Goal: Complete application form

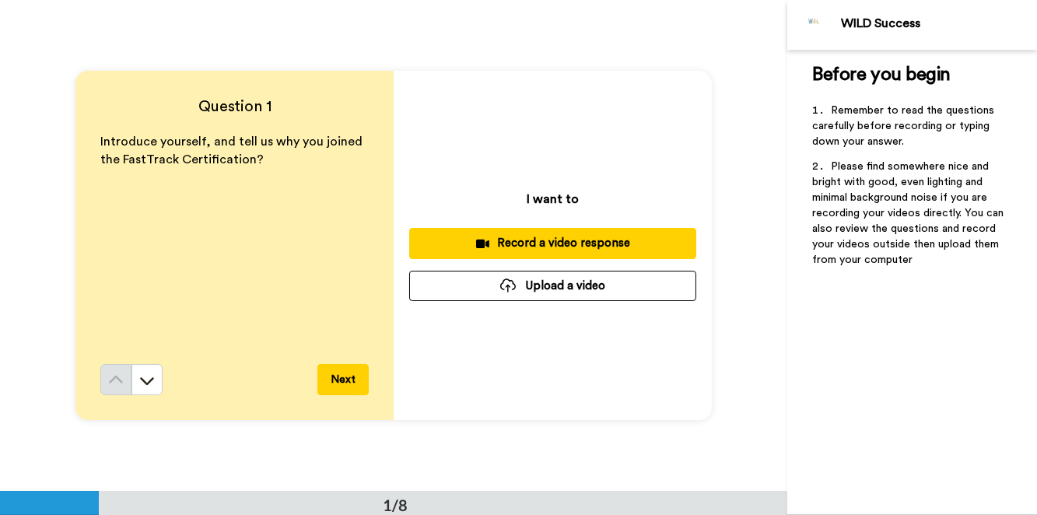
click at [559, 237] on div "Record a video response" at bounding box center [553, 243] width 262 height 16
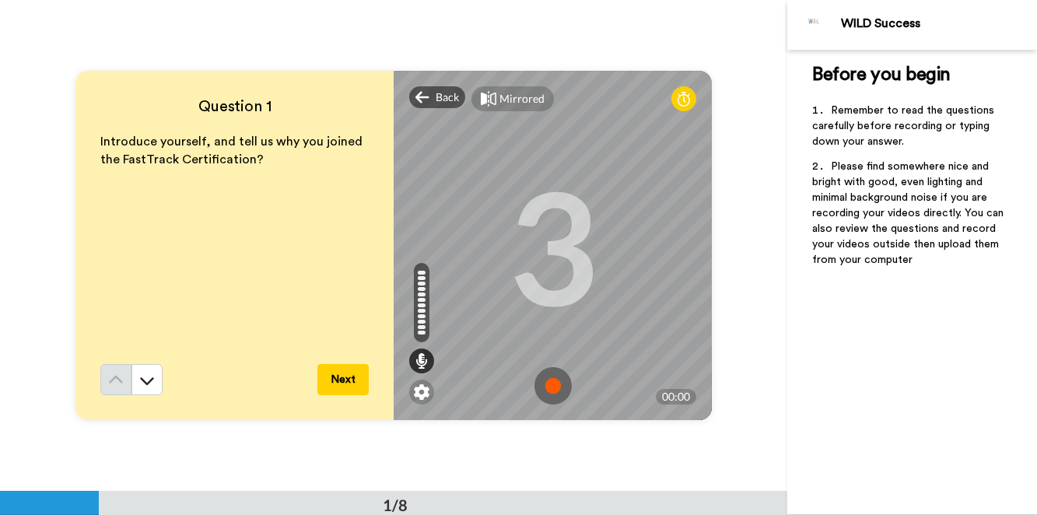
click at [335, 377] on button "Next" at bounding box center [342, 379] width 51 height 31
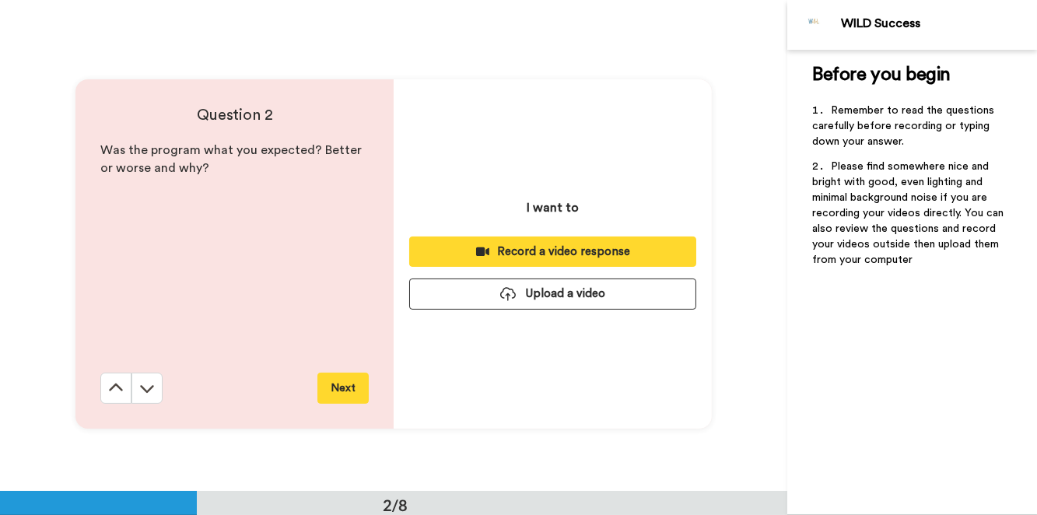
scroll to position [491, 0]
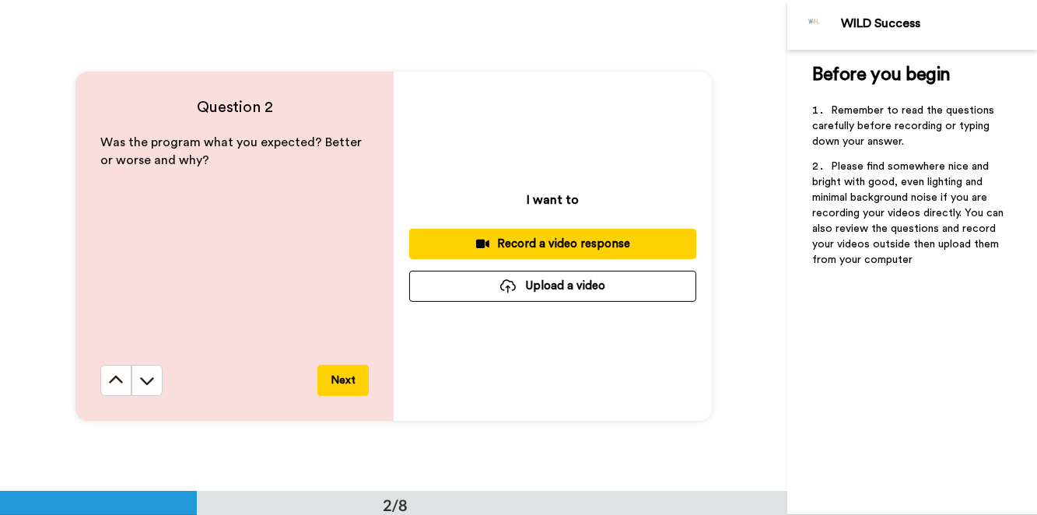
click at [542, 237] on div "Record a video response" at bounding box center [553, 244] width 262 height 16
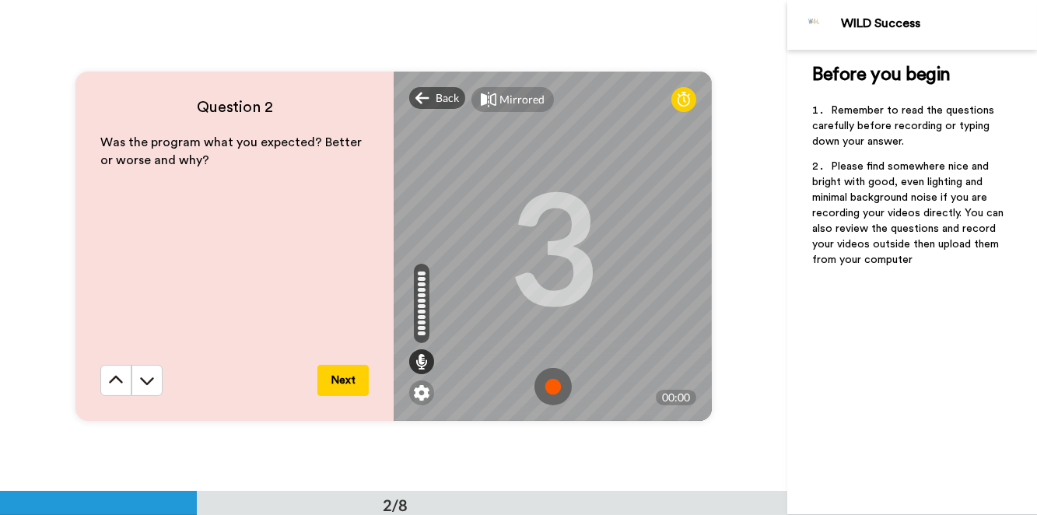
click at [334, 373] on button "Next" at bounding box center [342, 380] width 51 height 31
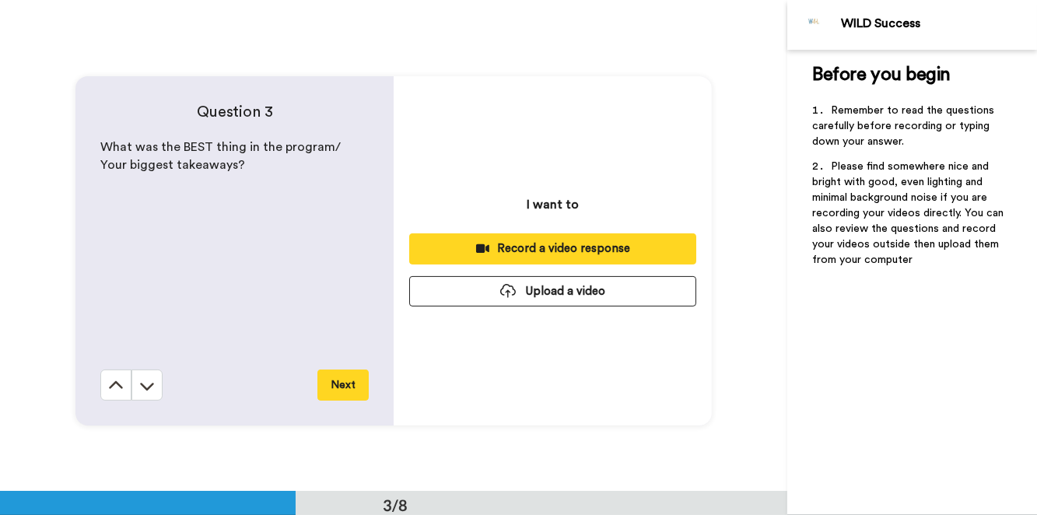
scroll to position [984, 0]
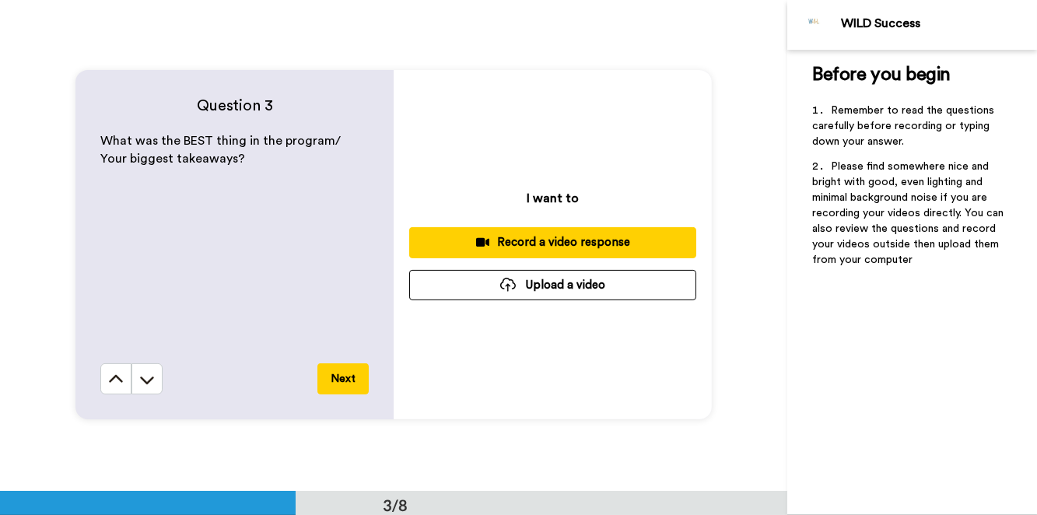
click at [555, 239] on div "Record a video response" at bounding box center [553, 242] width 262 height 16
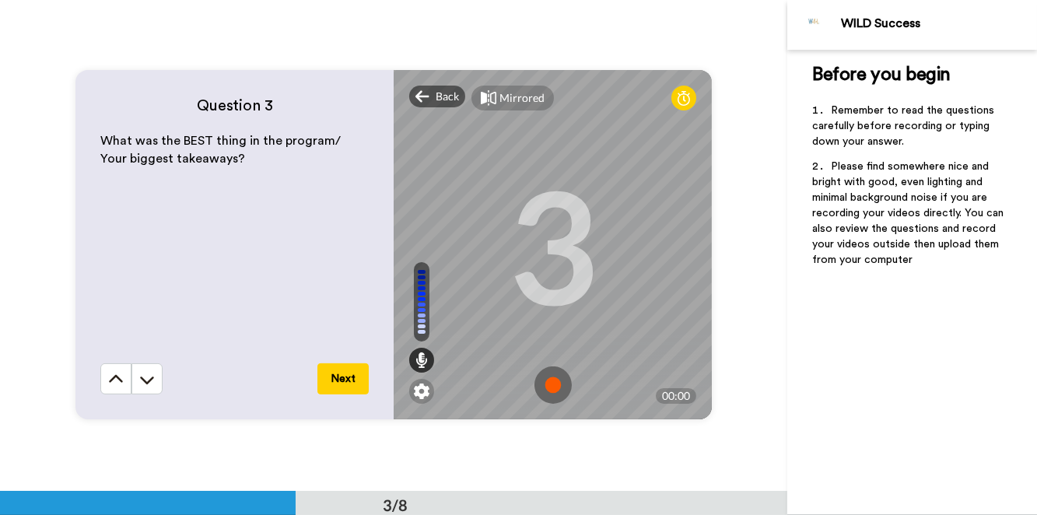
scroll to position [1035, 0]
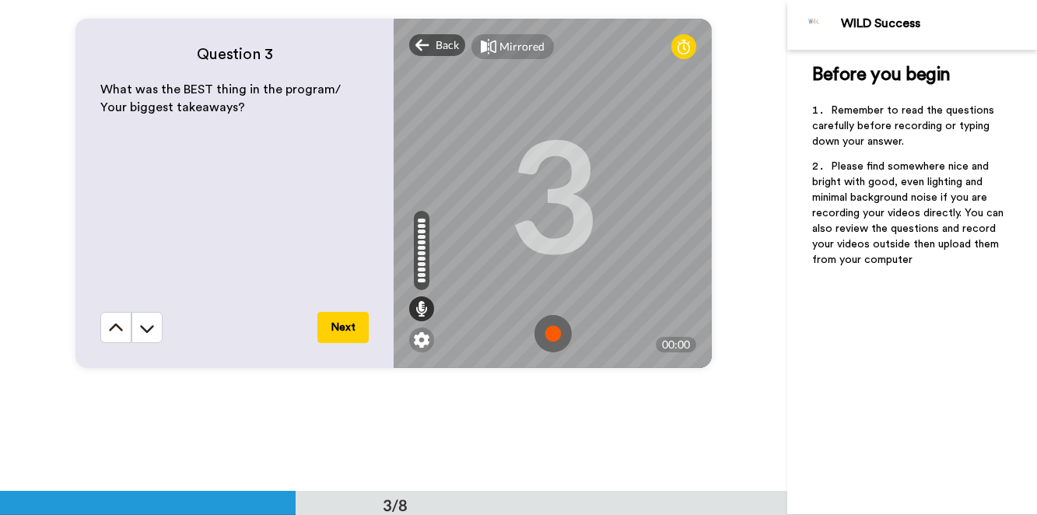
click at [340, 324] on button "Next" at bounding box center [342, 327] width 51 height 31
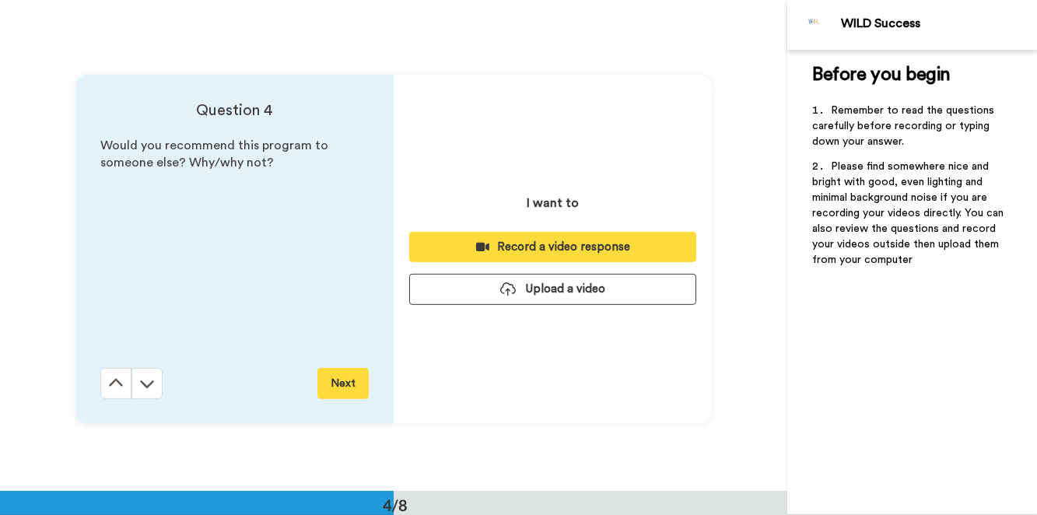
scroll to position [1475, 0]
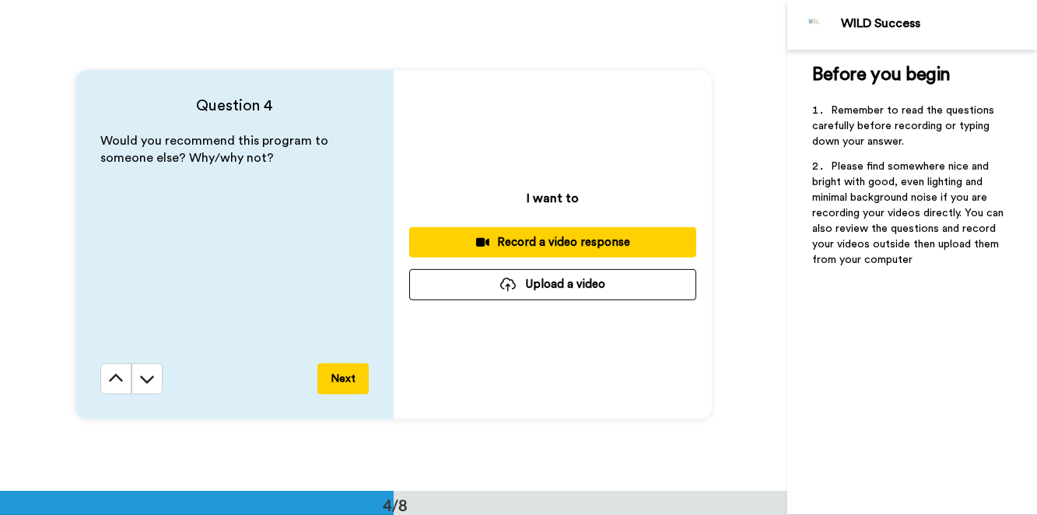
click at [539, 240] on div "Record a video response" at bounding box center [553, 242] width 262 height 16
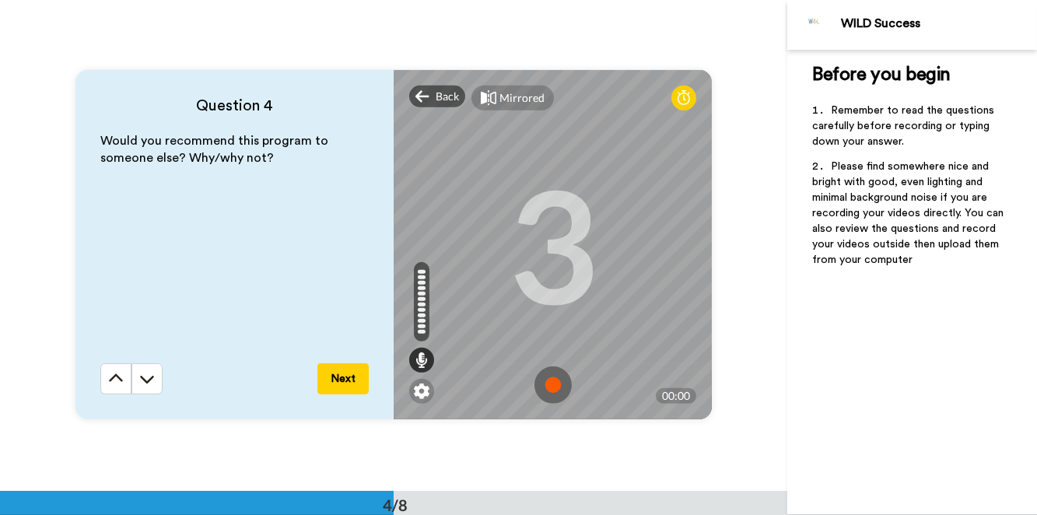
click at [342, 380] on button "Next" at bounding box center [342, 378] width 51 height 31
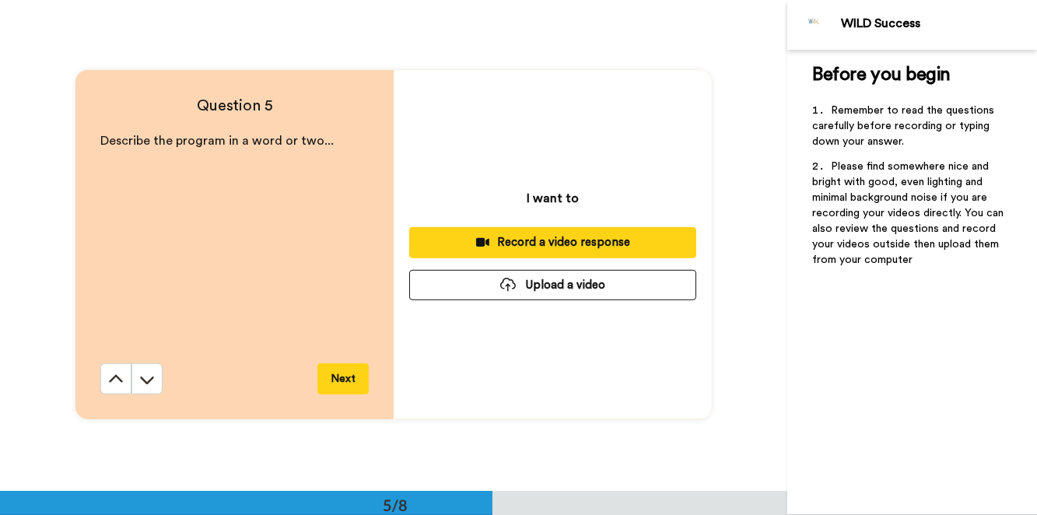
scroll to position [1966, 0]
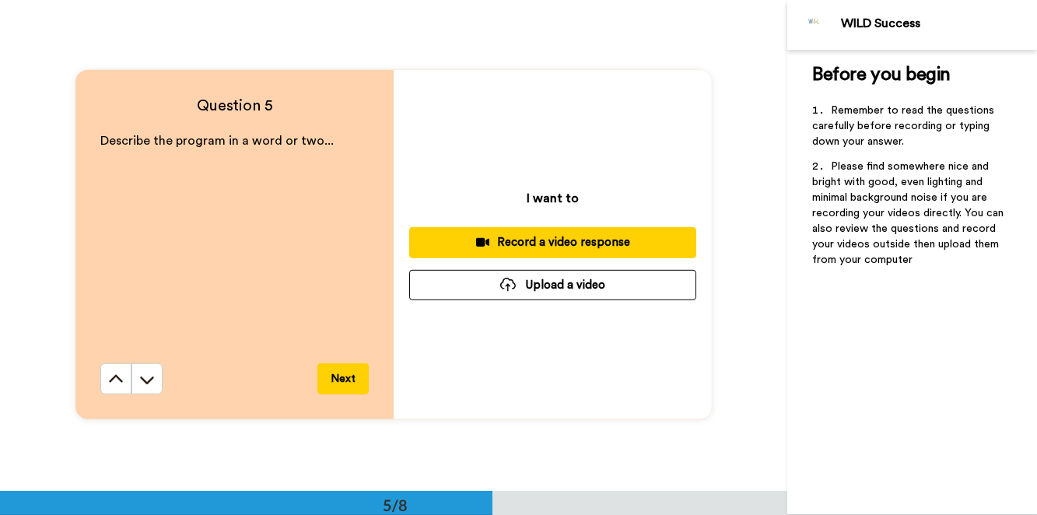
click at [531, 242] on div "Record a video response" at bounding box center [553, 242] width 262 height 16
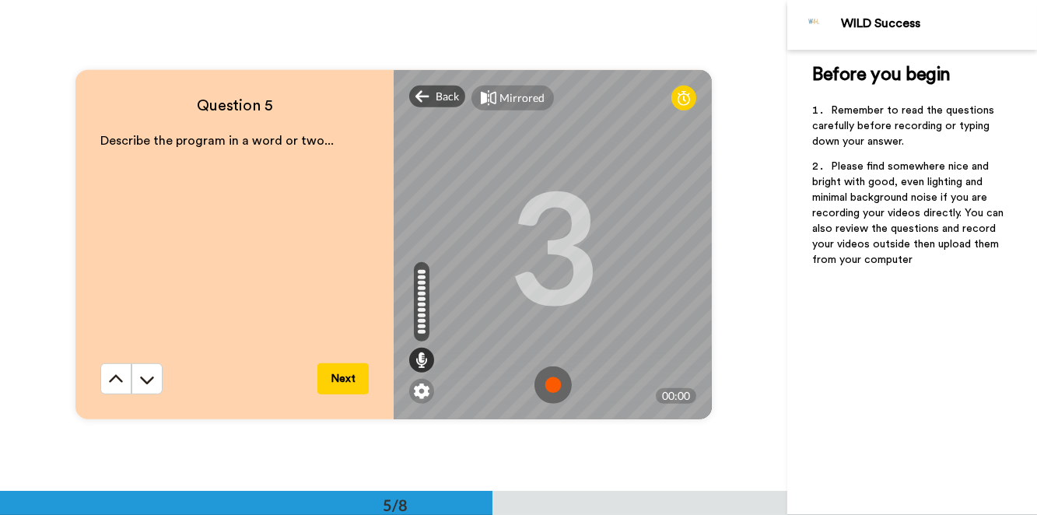
click at [337, 377] on button "Next" at bounding box center [342, 378] width 51 height 31
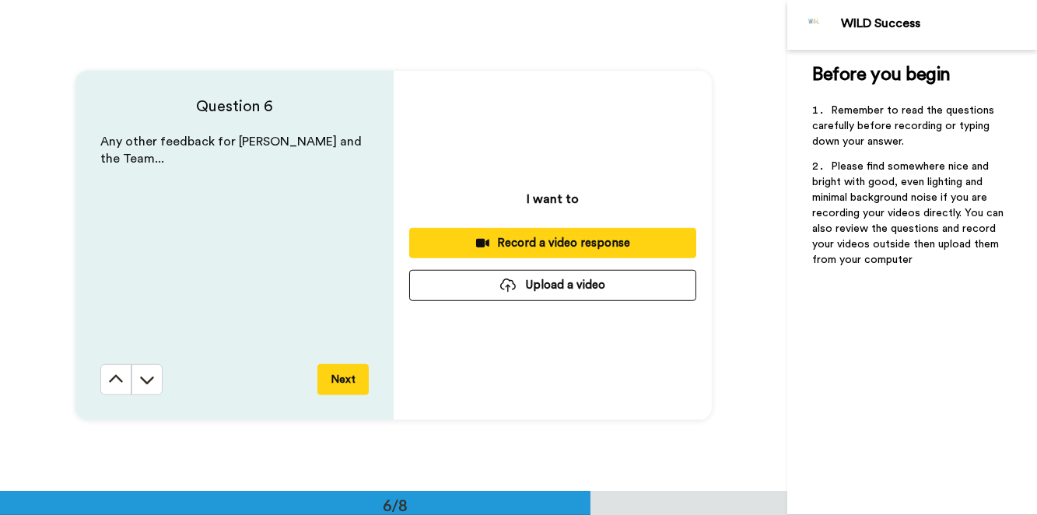
scroll to position [2459, 0]
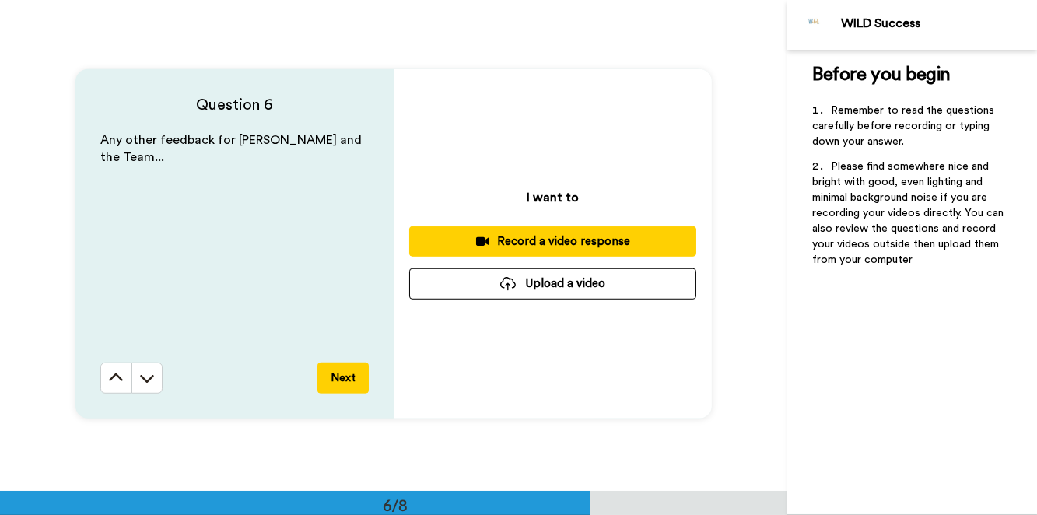
click at [538, 239] on div "Record a video response" at bounding box center [553, 241] width 262 height 16
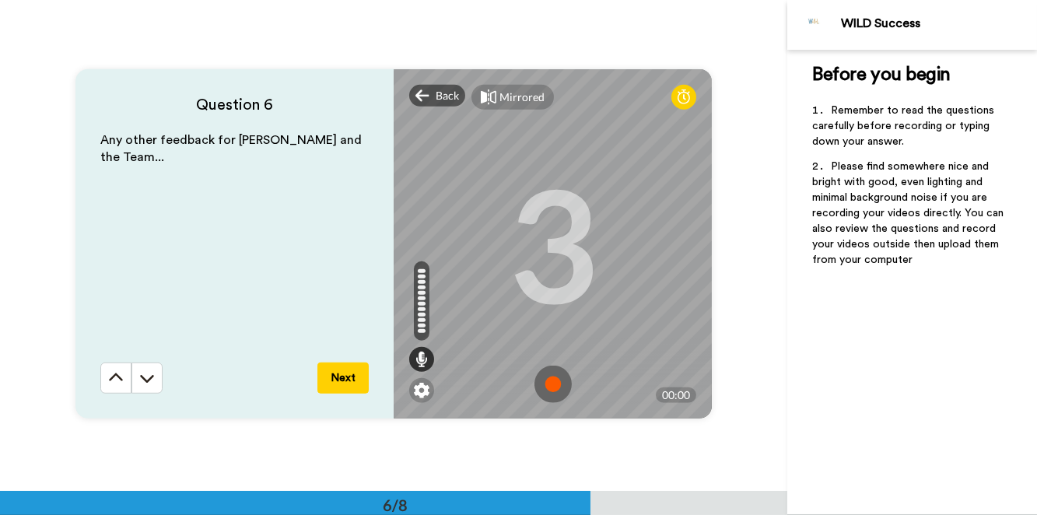
click at [336, 377] on button "Next" at bounding box center [342, 378] width 51 height 31
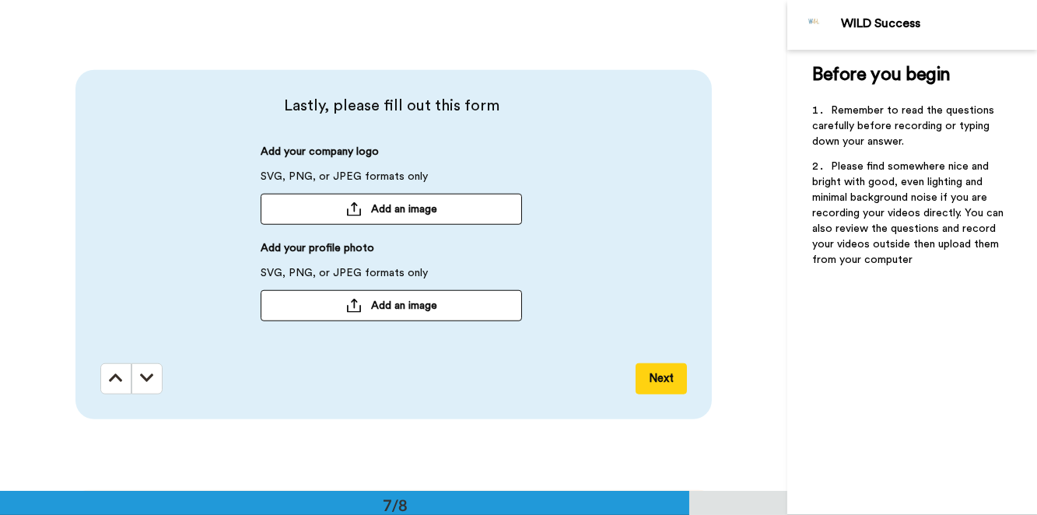
scroll to position [2951, 0]
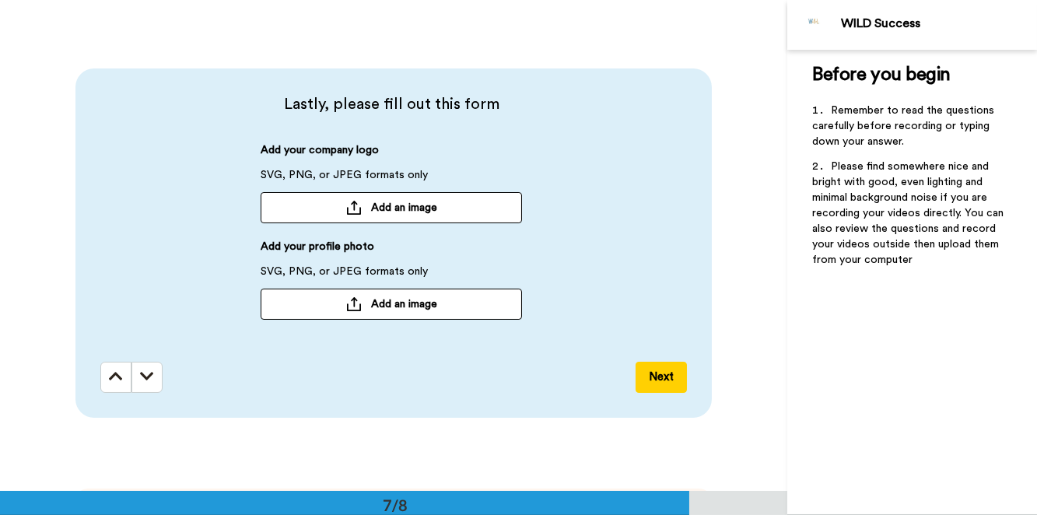
click at [371, 207] on span "Add an image" at bounding box center [404, 208] width 66 height 16
drag, startPoint x: 400, startPoint y: 208, endPoint x: 384, endPoint y: 213, distance: 16.5
click at [384, 213] on span "[PERSON_NAME]png" at bounding box center [334, 207] width 134 height 11
click at [509, 205] on icon at bounding box center [511, 207] width 22 height 11
click at [347, 306] on div at bounding box center [354, 304] width 16 height 14
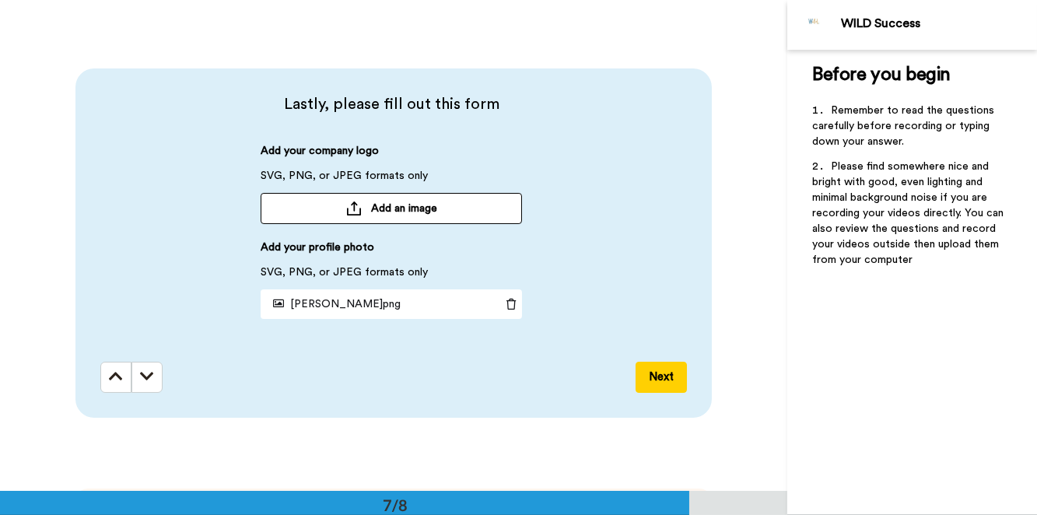
click at [413, 300] on div "[PERSON_NAME]png" at bounding box center [381, 304] width 240 height 28
click at [451, 207] on button "Add an image" at bounding box center [391, 208] width 261 height 31
click at [387, 207] on span "Add an image" at bounding box center [404, 209] width 66 height 16
click at [658, 377] on button "Next" at bounding box center [661, 377] width 51 height 31
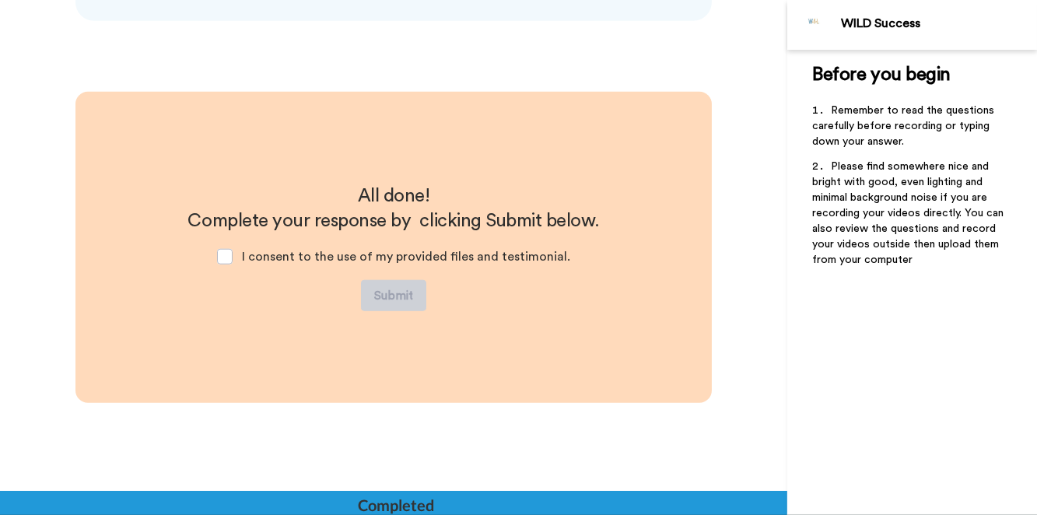
scroll to position [3352, 0]
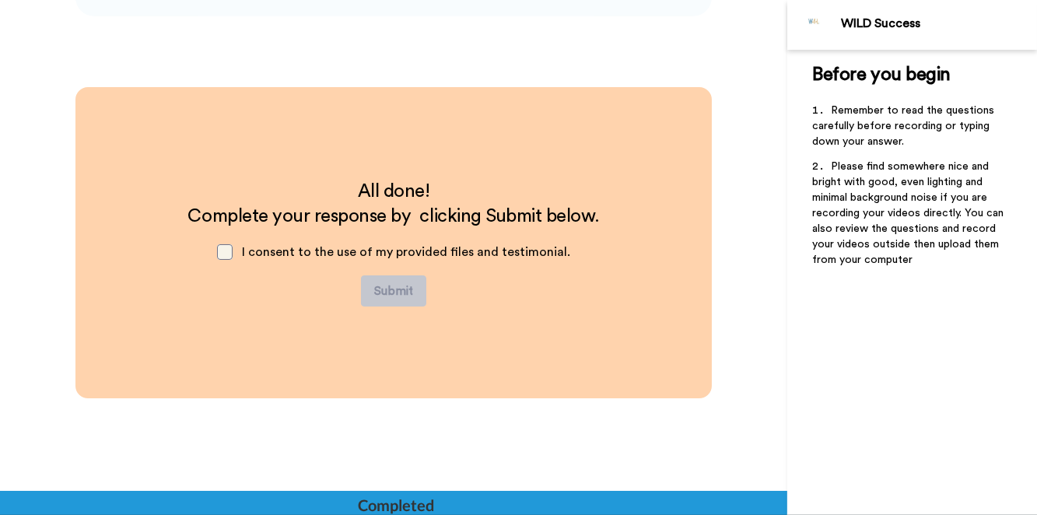
click at [226, 255] on span at bounding box center [225, 252] width 16 height 16
click at [391, 288] on button "Submit" at bounding box center [393, 290] width 65 height 31
